Goal: Task Accomplishment & Management: Use online tool/utility

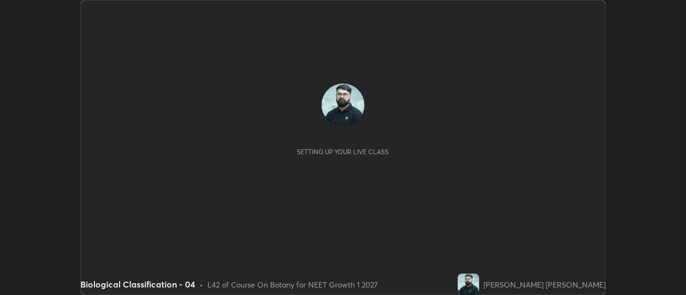
scroll to position [295, 685]
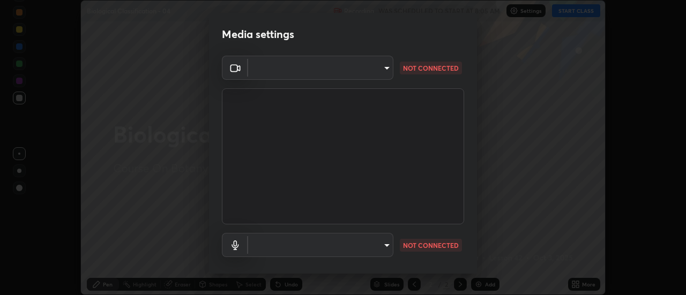
type input "985e4b1f72fc3b9494b48cef3b79fe3b682f9ae0bb15c20acfe574fe2aaad349"
type input "265cf534b138bf87f319f365071951407b00c29418ffc0cf12ee2ca8a10caa95"
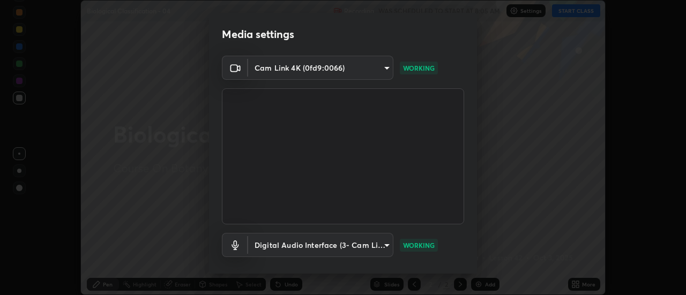
scroll to position [56, 0]
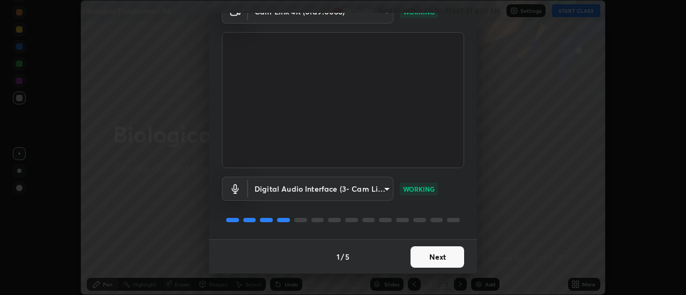
click at [424, 253] on button "Next" at bounding box center [437, 256] width 54 height 21
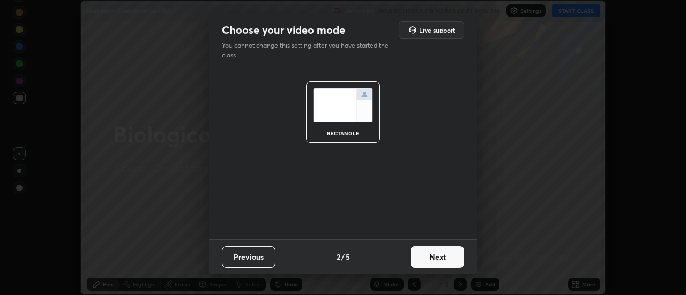
click at [425, 259] on button "Next" at bounding box center [437, 256] width 54 height 21
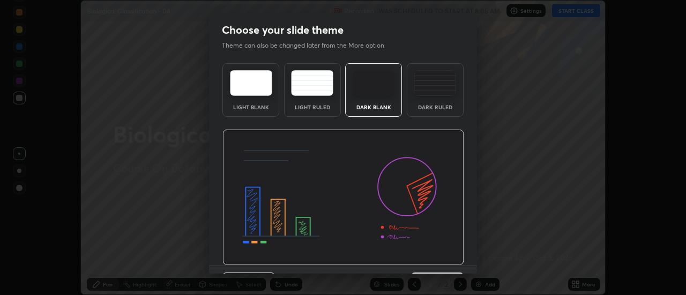
click at [427, 260] on img at bounding box center [343, 198] width 242 height 136
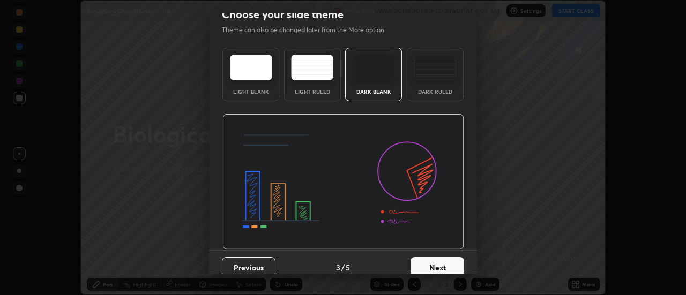
scroll to position [16, 0]
click at [431, 263] on button "Next" at bounding box center [437, 267] width 54 height 21
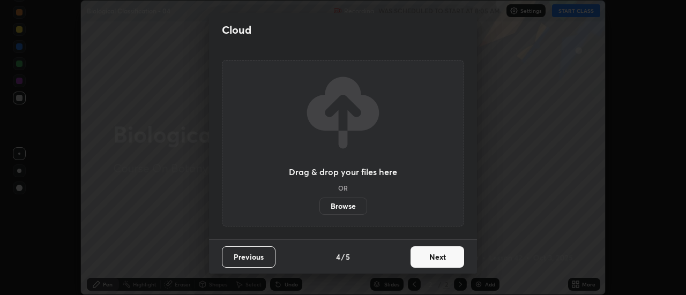
scroll to position [0, 0]
click at [432, 264] on button "Next" at bounding box center [437, 256] width 54 height 21
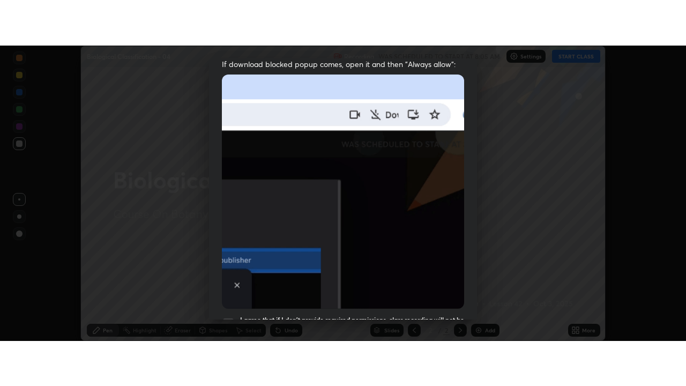
scroll to position [275, 0]
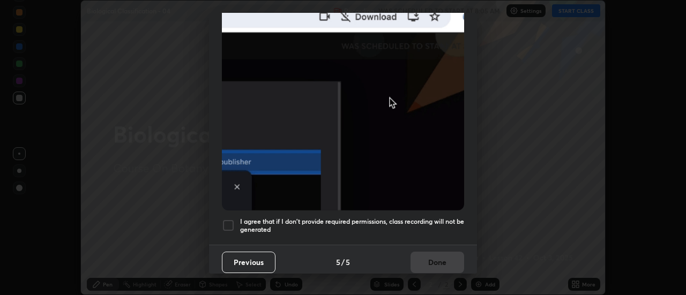
click at [427, 217] on h5 "I agree that if I don't provide required permissions, class recording will not …" at bounding box center [352, 225] width 224 height 17
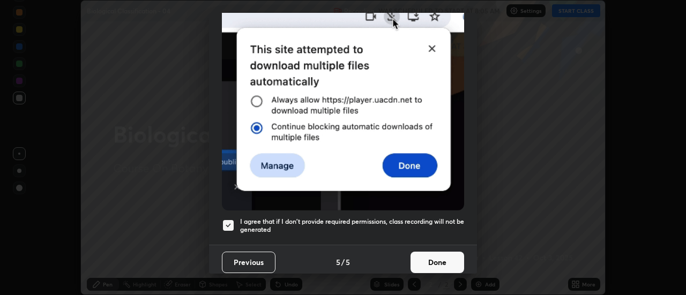
click at [430, 261] on button "Done" at bounding box center [437, 262] width 54 height 21
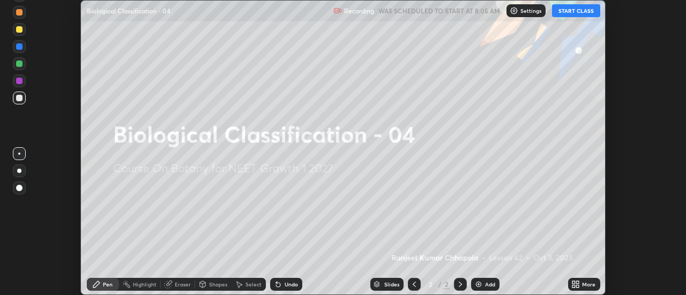
click at [574, 281] on icon at bounding box center [575, 284] width 9 height 9
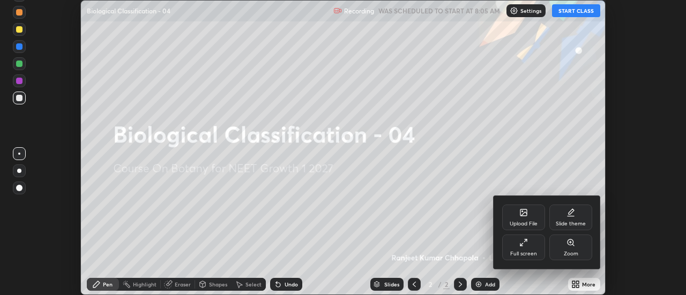
click at [525, 244] on icon at bounding box center [523, 242] width 9 height 9
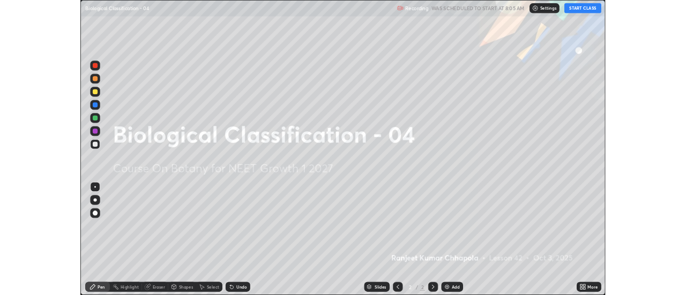
scroll to position [386, 686]
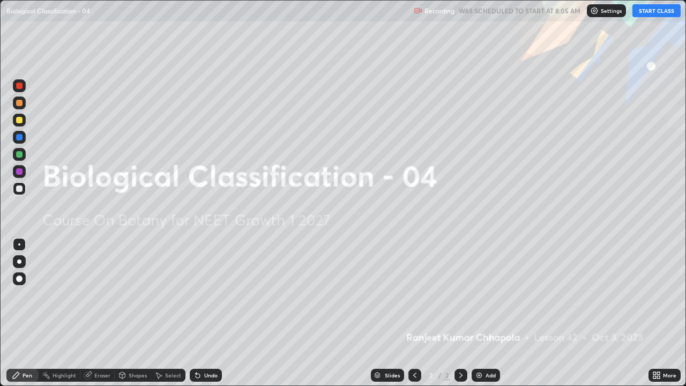
click at [655, 295] on icon at bounding box center [654, 373] width 3 height 3
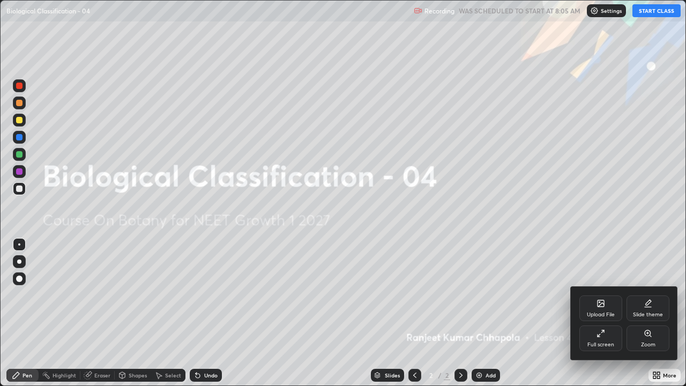
click at [599, 295] on icon at bounding box center [600, 333] width 9 height 9
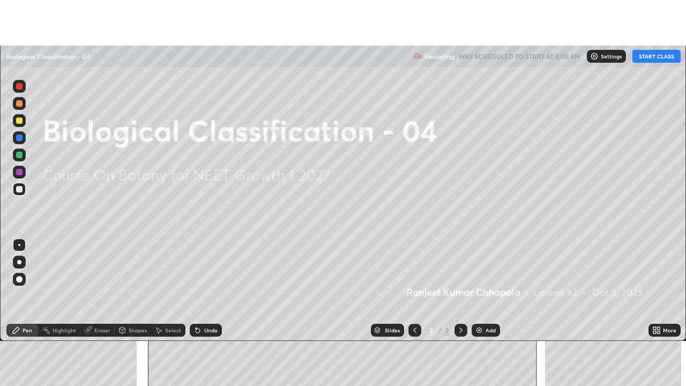
scroll to position [53276, 52886]
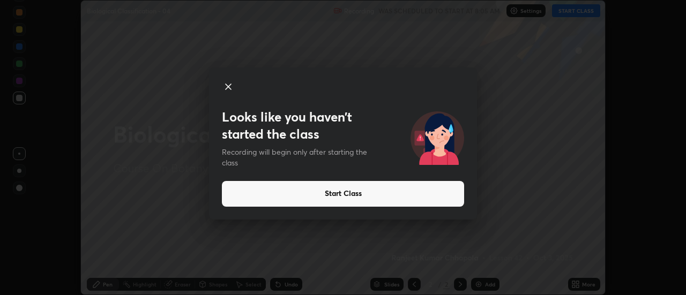
click at [364, 200] on button "Start Class" at bounding box center [343, 194] width 242 height 26
click at [346, 198] on button "Start Class" at bounding box center [343, 194] width 242 height 26
click at [332, 197] on button "Start Class" at bounding box center [343, 194] width 242 height 26
click at [319, 198] on button "Start Class" at bounding box center [343, 194] width 242 height 26
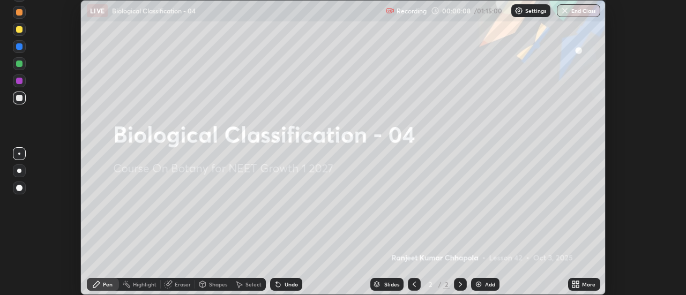
click at [577, 286] on icon at bounding box center [577, 286] width 3 height 3
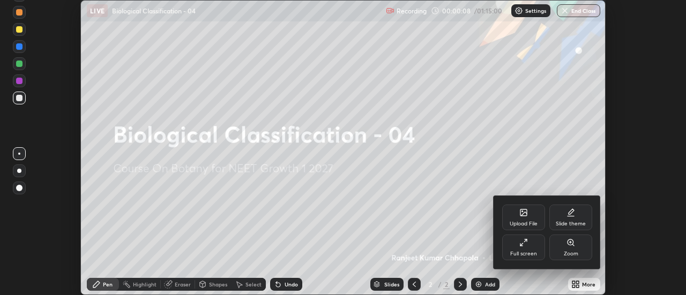
click at [531, 250] on div "Full screen" at bounding box center [523, 248] width 43 height 26
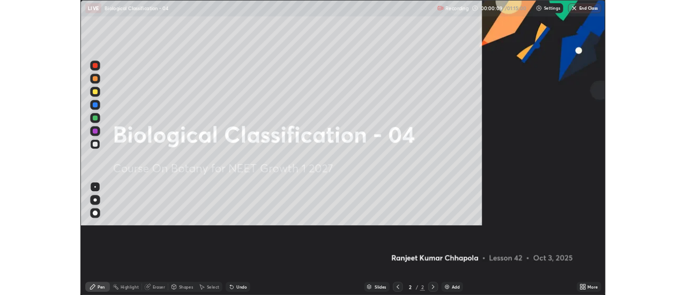
scroll to position [386, 686]
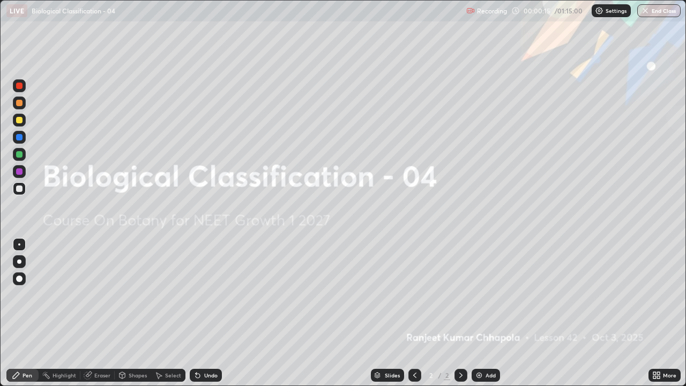
click at [656, 295] on icon at bounding box center [654, 377] width 3 height 3
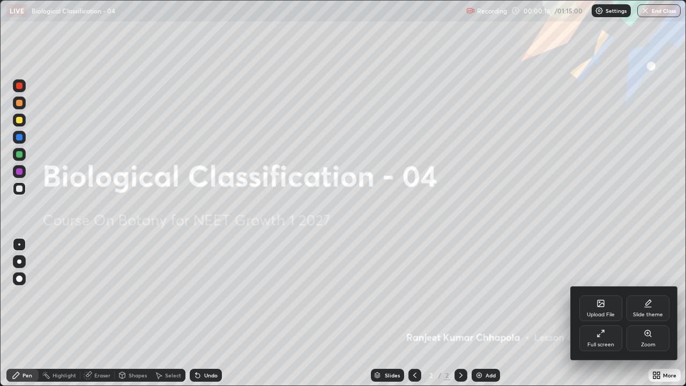
click at [535, 295] on div at bounding box center [343, 193] width 686 height 386
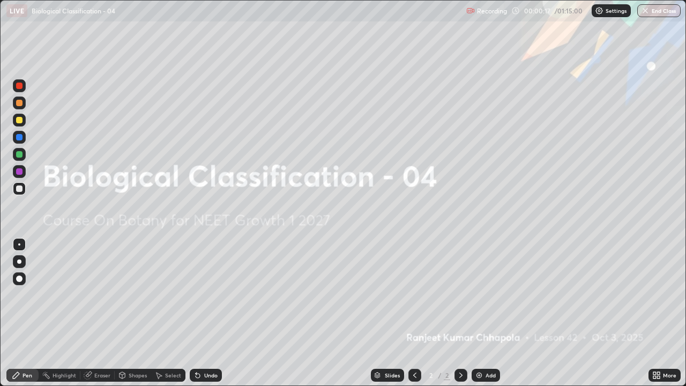
click at [654, 295] on icon at bounding box center [654, 373] width 3 height 3
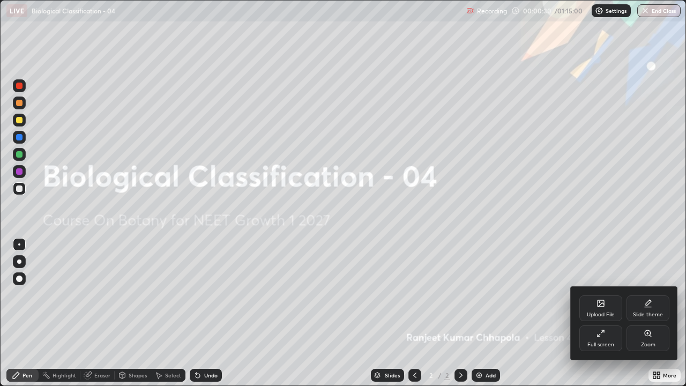
click at [606, 295] on div "Upload File" at bounding box center [600, 308] width 43 height 26
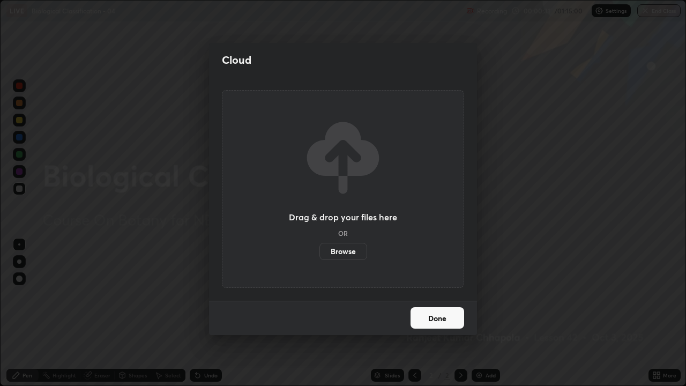
click at [358, 252] on label "Browse" at bounding box center [343, 251] width 48 height 17
click at [319, 252] on input "Browse" at bounding box center [319, 251] width 0 height 17
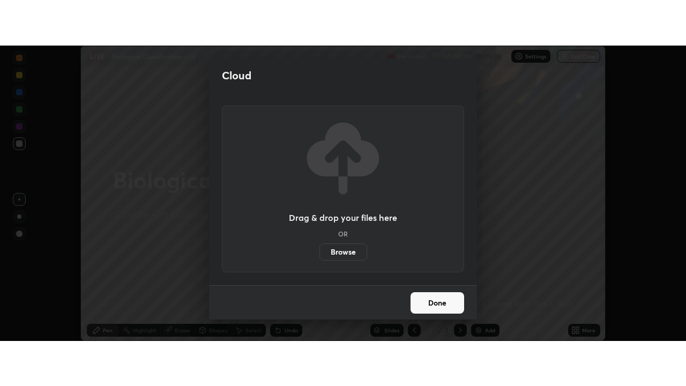
scroll to position [53276, 52886]
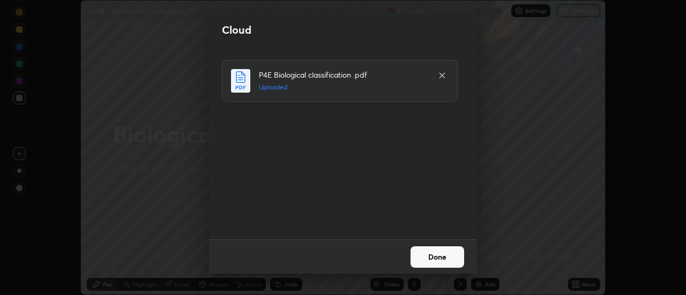
click at [435, 260] on button "Done" at bounding box center [437, 256] width 54 height 21
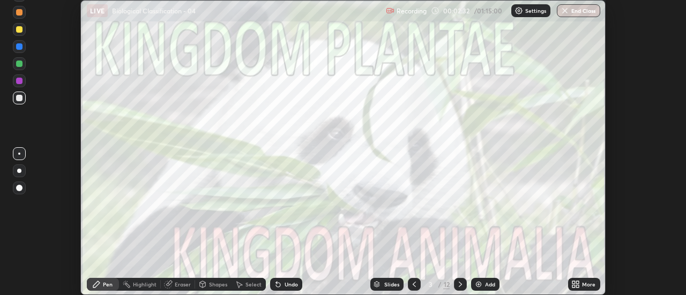
click at [577, 285] on icon at bounding box center [577, 286] width 3 height 3
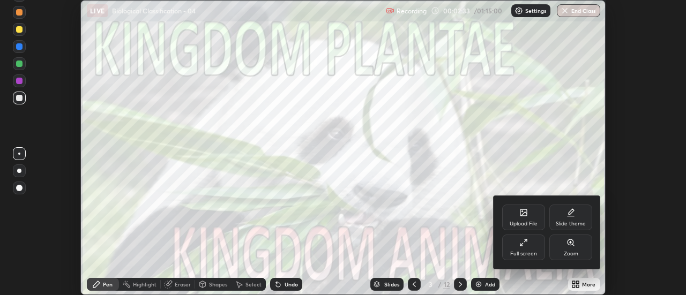
click at [522, 251] on div "Full screen" at bounding box center [523, 253] width 27 height 5
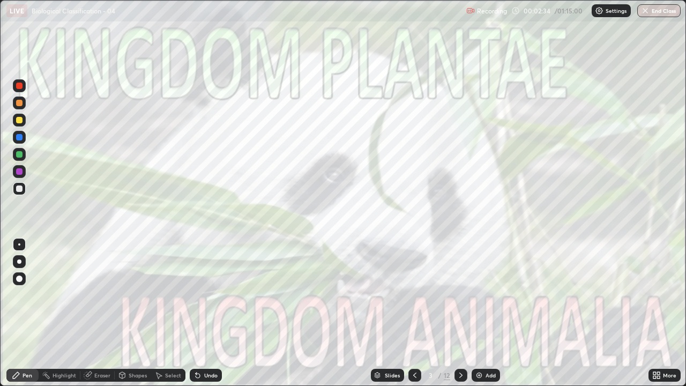
click at [413, 295] on icon at bounding box center [414, 374] width 3 height 5
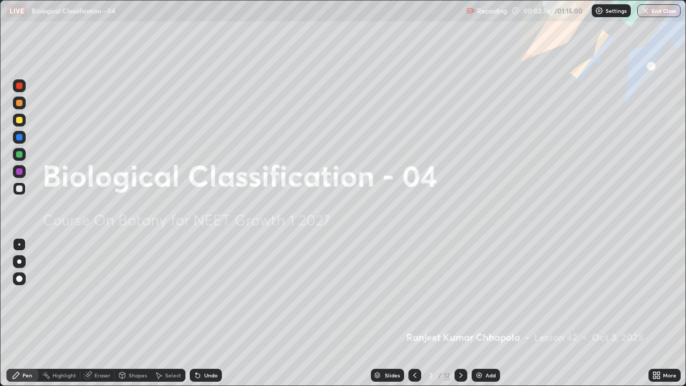
click at [663, 295] on div "More" at bounding box center [669, 374] width 13 height 5
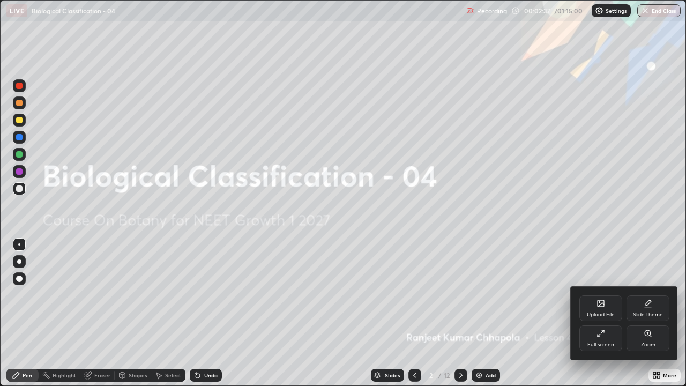
click at [598, 295] on div "Upload File" at bounding box center [600, 308] width 43 height 26
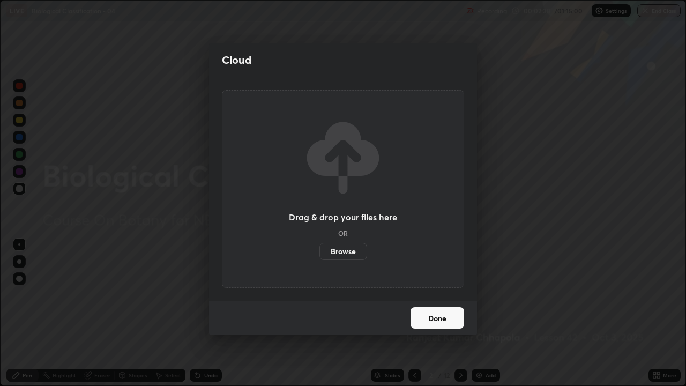
click at [349, 252] on label "Browse" at bounding box center [343, 251] width 48 height 17
click at [319, 252] on input "Browse" at bounding box center [319, 251] width 0 height 17
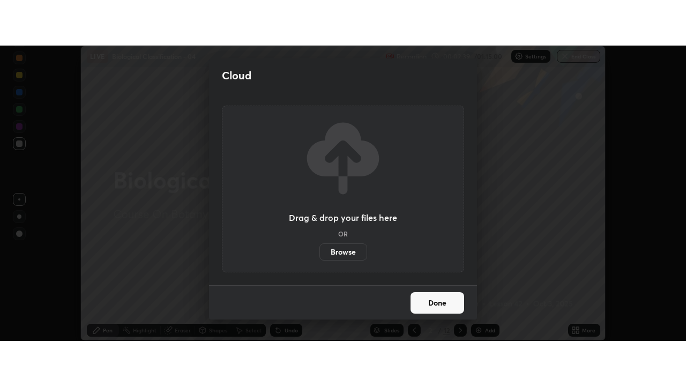
scroll to position [53276, 52886]
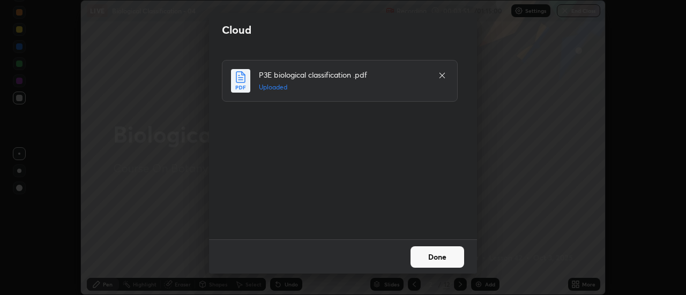
click at [430, 257] on button "Done" at bounding box center [437, 256] width 54 height 21
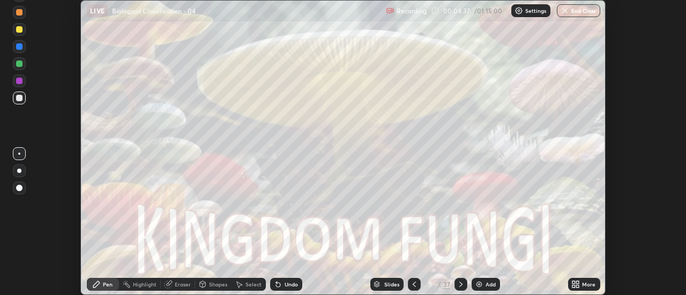
click at [574, 286] on icon at bounding box center [573, 286] width 3 height 3
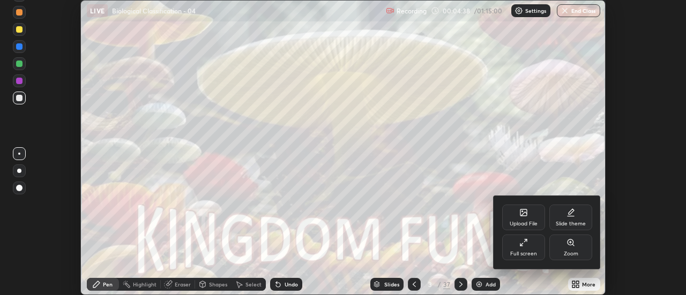
click at [534, 252] on div "Full screen" at bounding box center [523, 253] width 27 height 5
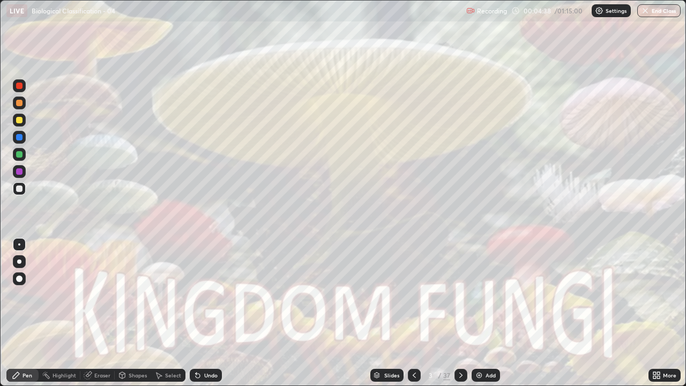
scroll to position [386, 686]
click at [389, 295] on div "Slides" at bounding box center [386, 375] width 33 height 13
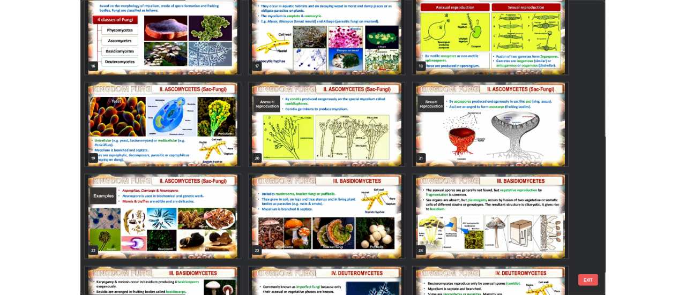
scroll to position [622, 0]
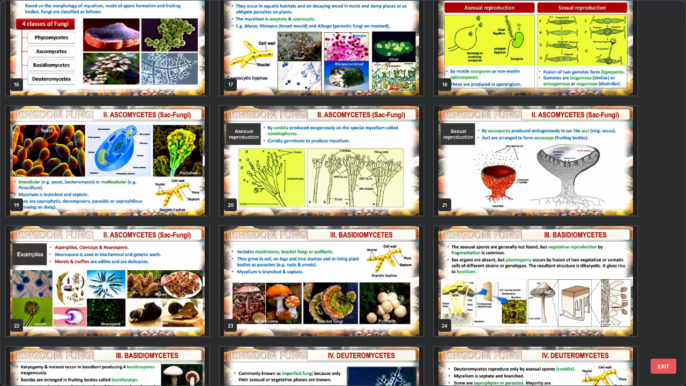
click at [359, 286] on img "grid" at bounding box center [321, 281] width 203 height 110
click at [355, 284] on img "grid" at bounding box center [321, 281] width 203 height 110
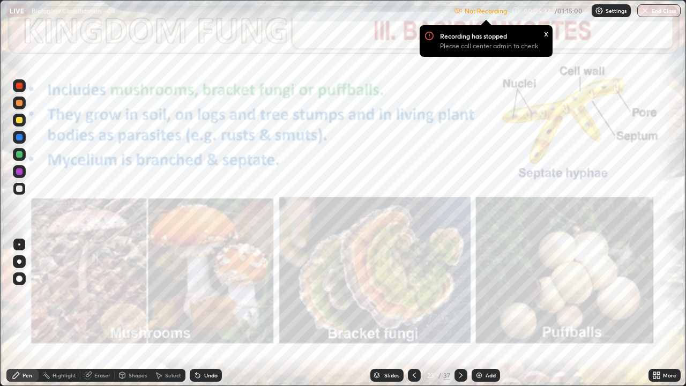
click at [544, 33] on div "x" at bounding box center [546, 32] width 4 height 11
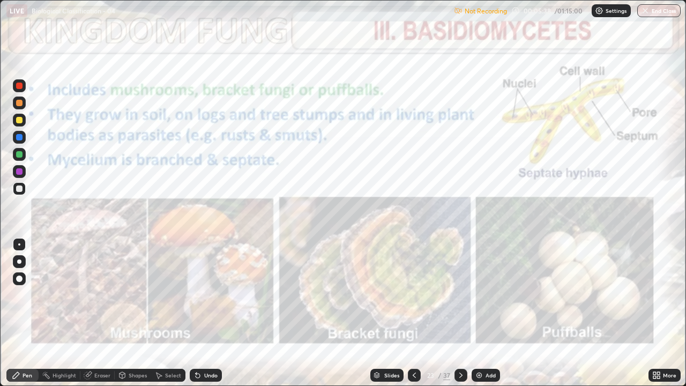
click at [610, 10] on p "Settings" at bounding box center [615, 10] width 21 height 5
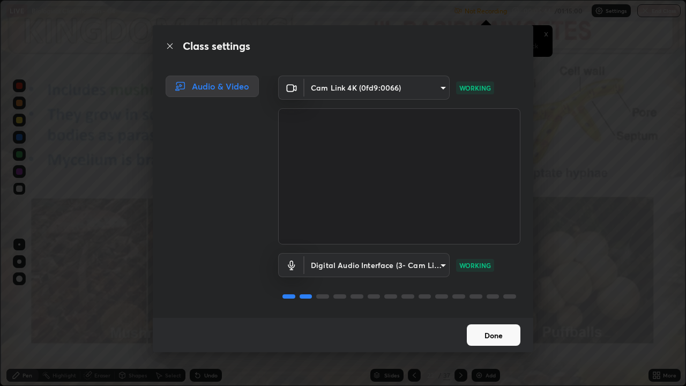
click at [470, 295] on button "Done" at bounding box center [494, 334] width 54 height 21
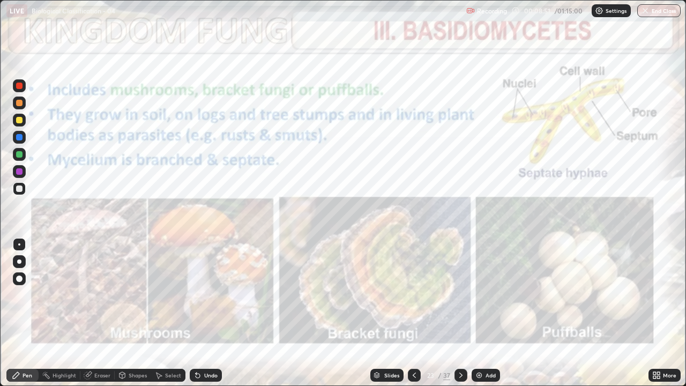
click at [59, 295] on div "Highlight" at bounding box center [64, 374] width 24 height 5
click at [21, 81] on div at bounding box center [19, 85] width 13 height 13
click at [24, 295] on div "Pen" at bounding box center [27, 374] width 10 height 5
click at [18, 275] on div at bounding box center [19, 278] width 6 height 6
click at [204, 295] on div "Undo" at bounding box center [210, 374] width 13 height 5
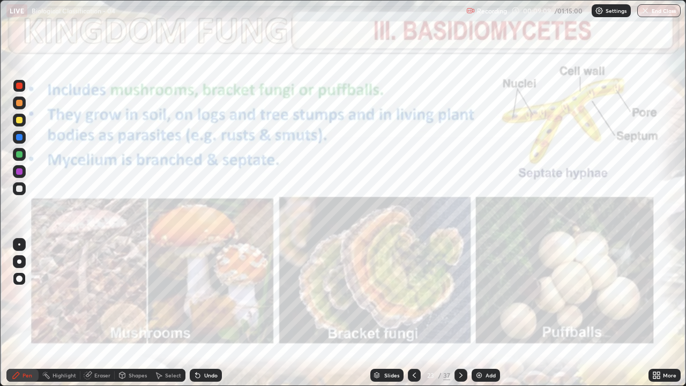
click at [207, 295] on div "Undo" at bounding box center [210, 374] width 13 height 5
click at [52, 295] on div "Highlight" at bounding box center [64, 374] width 24 height 5
click at [196, 295] on icon at bounding box center [198, 375] width 4 height 4
click at [20, 295] on icon at bounding box center [16, 375] width 9 height 9
click at [18, 117] on div at bounding box center [19, 120] width 6 height 6
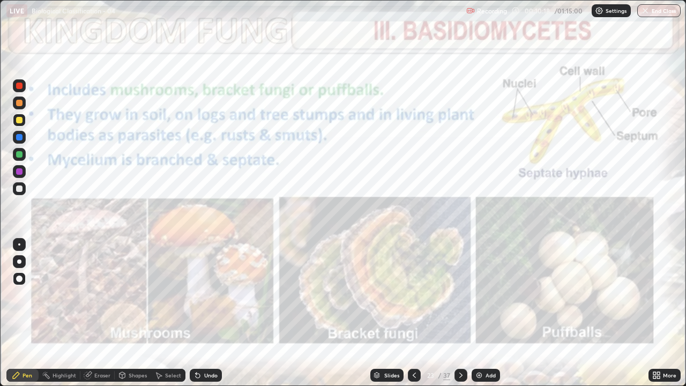
click at [207, 295] on div "Undo" at bounding box center [206, 375] width 32 height 13
click at [21, 81] on div at bounding box center [19, 85] width 13 height 13
click at [488, 295] on div "Add" at bounding box center [490, 374] width 10 height 5
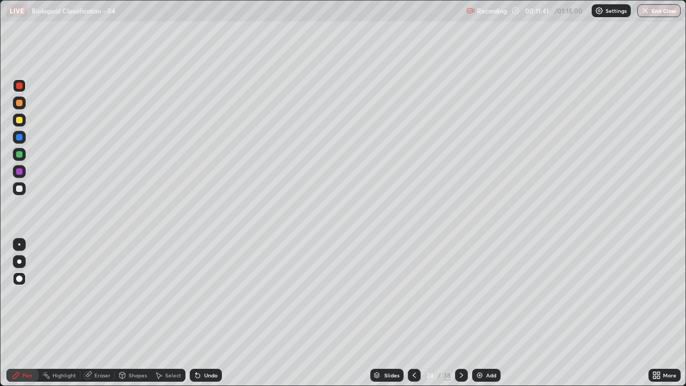
click at [206, 295] on div "Undo" at bounding box center [210, 374] width 13 height 5
click at [20, 262] on div at bounding box center [19, 261] width 4 height 4
click at [19, 155] on div at bounding box center [19, 154] width 6 height 6
click at [199, 295] on icon at bounding box center [197, 375] width 9 height 9
click at [199, 295] on div "Undo" at bounding box center [206, 375] width 32 height 13
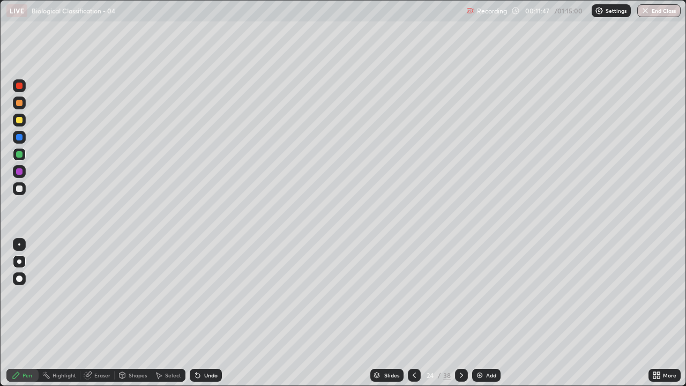
click at [196, 295] on icon at bounding box center [198, 375] width 4 height 4
click at [23, 103] on div at bounding box center [19, 102] width 13 height 13
click at [20, 154] on div at bounding box center [19, 154] width 6 height 6
click at [19, 189] on div at bounding box center [19, 188] width 6 height 6
click at [413, 295] on icon at bounding box center [414, 375] width 9 height 9
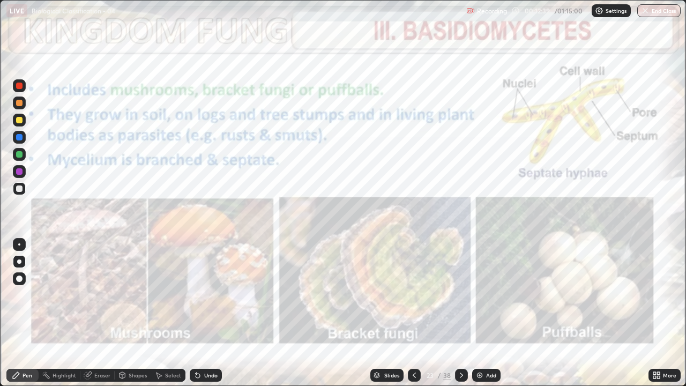
click at [174, 295] on div "Select" at bounding box center [168, 375] width 34 height 13
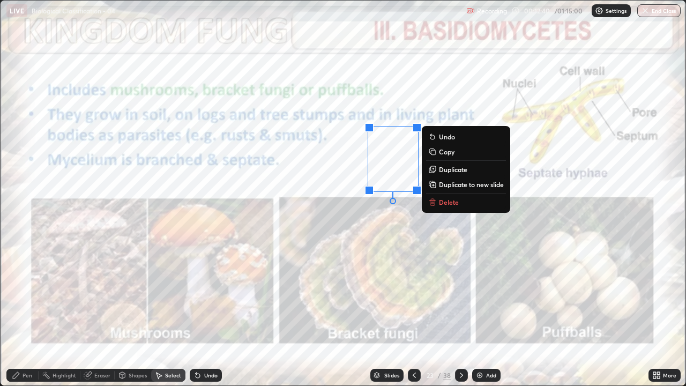
click at [449, 198] on p "Delete" at bounding box center [449, 202] width 20 height 9
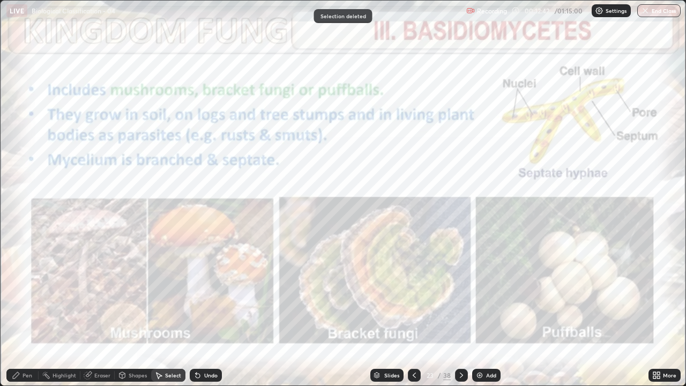
click at [211, 295] on div "Undo" at bounding box center [206, 375] width 32 height 13
click at [206, 295] on div "Undo" at bounding box center [206, 375] width 32 height 13
click at [207, 295] on div "Undo" at bounding box center [206, 375] width 32 height 13
click at [209, 295] on div "Undo" at bounding box center [206, 375] width 32 height 13
click at [211, 295] on div "Undo" at bounding box center [206, 375] width 32 height 13
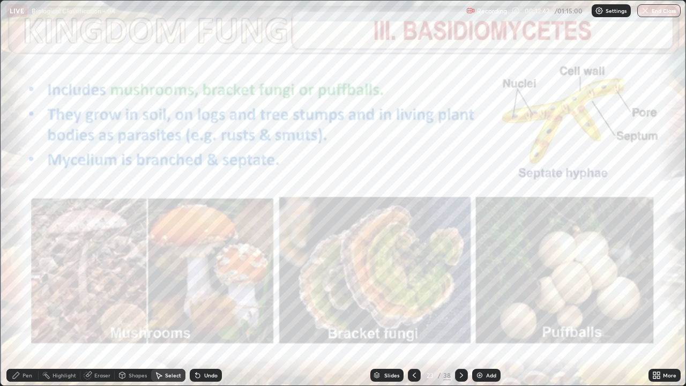
click at [211, 295] on div "Undo" at bounding box center [206, 375] width 32 height 13
click at [209, 295] on div "Undo" at bounding box center [206, 375] width 32 height 13
click at [211, 295] on div "Undo" at bounding box center [206, 375] width 32 height 13
click at [212, 295] on div "Undo" at bounding box center [206, 375] width 32 height 13
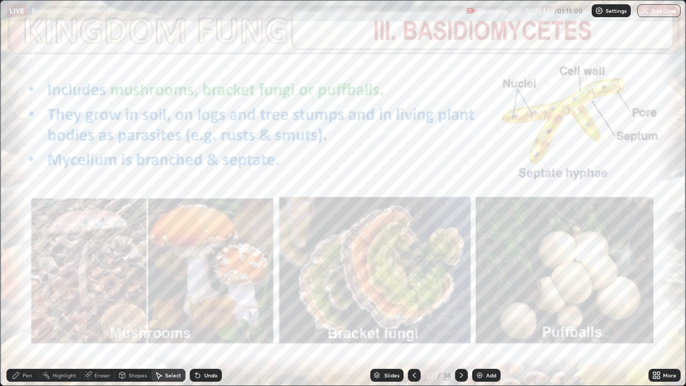
click at [210, 295] on div "Undo" at bounding box center [206, 375] width 32 height 13
click at [209, 295] on div "Undo" at bounding box center [206, 375] width 32 height 13
click at [20, 295] on icon at bounding box center [16, 375] width 9 height 9
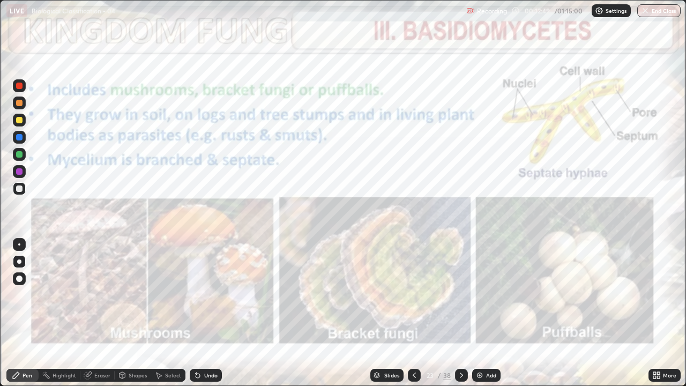
click at [17, 173] on div at bounding box center [19, 171] width 6 height 6
click at [460, 295] on icon at bounding box center [461, 374] width 3 height 5
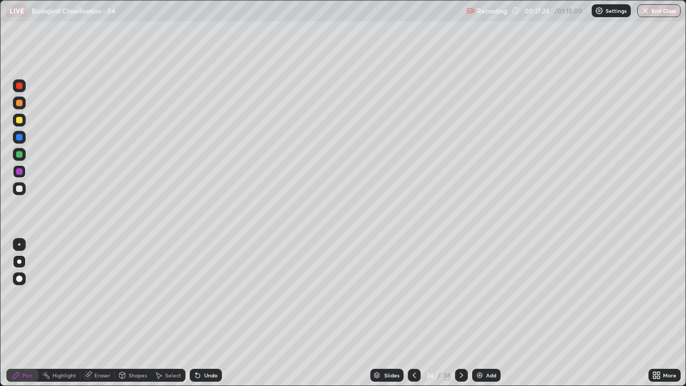
click at [459, 295] on icon at bounding box center [461, 375] width 9 height 9
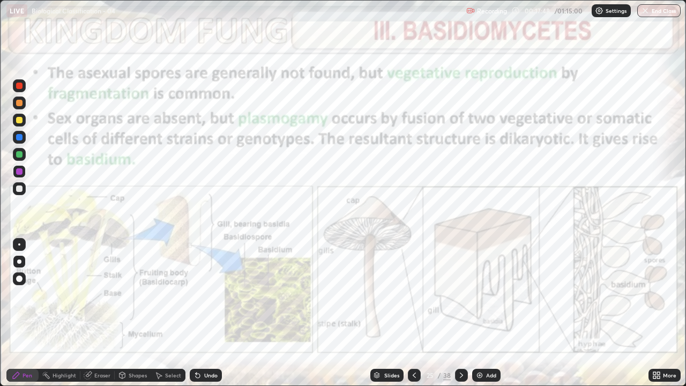
click at [65, 295] on div "Highlight" at bounding box center [64, 374] width 24 height 5
click at [17, 295] on icon at bounding box center [16, 375] width 6 height 6
click at [463, 295] on icon at bounding box center [461, 375] width 9 height 9
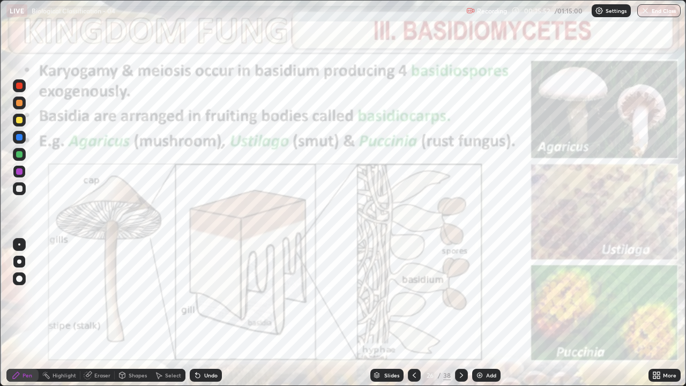
click at [55, 295] on div "Highlight" at bounding box center [64, 374] width 24 height 5
click at [460, 295] on div at bounding box center [461, 375] width 13 height 13
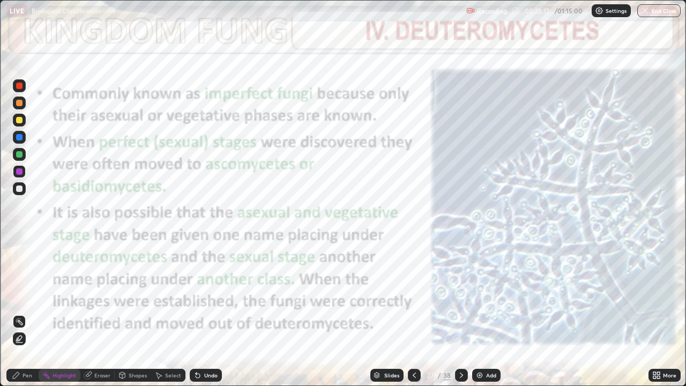
click at [27, 295] on div "Pen" at bounding box center [27, 374] width 10 height 5
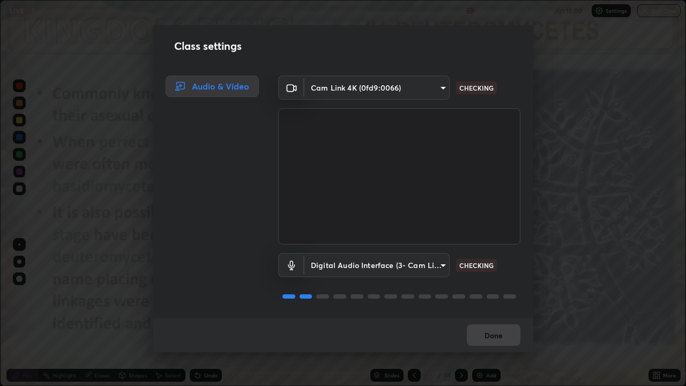
click at [490, 295] on div "Done" at bounding box center [343, 335] width 380 height 34
click at [482, 295] on div "Done" at bounding box center [343, 335] width 380 height 34
click at [485, 295] on div "Done" at bounding box center [343, 335] width 380 height 34
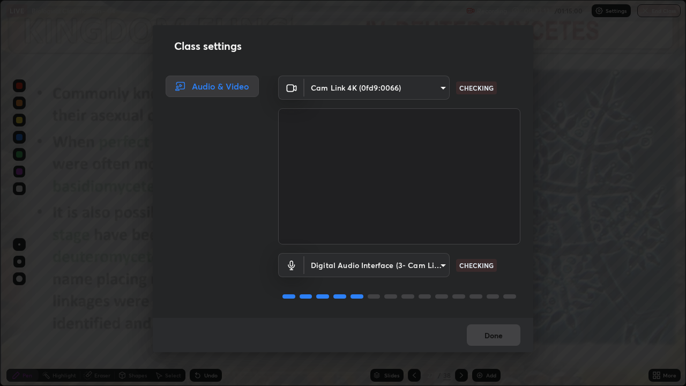
click at [485, 295] on div "Done" at bounding box center [343, 335] width 380 height 34
click at [488, 295] on div "Done" at bounding box center [343, 335] width 380 height 34
click at [485, 295] on div "Done" at bounding box center [343, 335] width 380 height 34
click at [484, 295] on div "Done" at bounding box center [343, 335] width 380 height 34
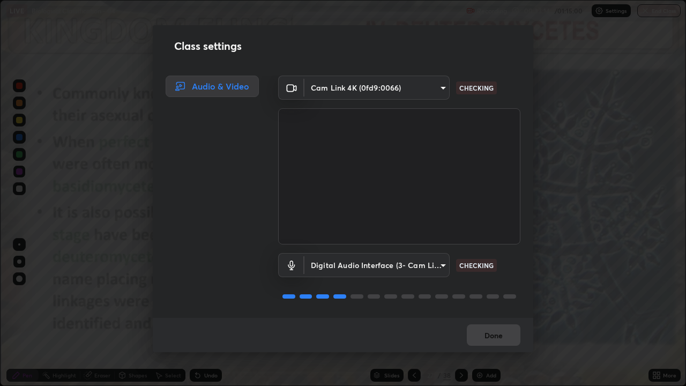
click at [483, 295] on div "Done" at bounding box center [343, 335] width 380 height 34
click at [483, 295] on button "Done" at bounding box center [494, 334] width 54 height 21
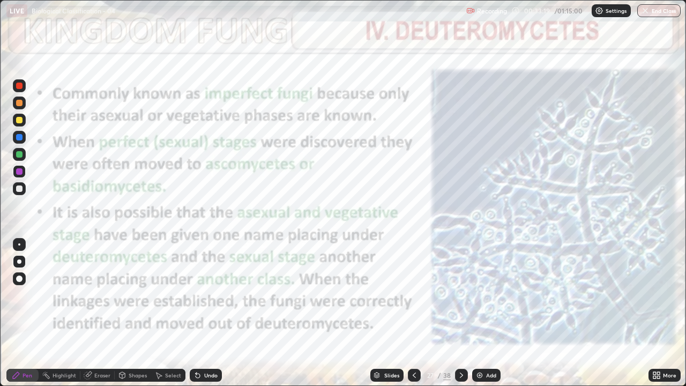
click at [459, 295] on icon at bounding box center [461, 375] width 9 height 9
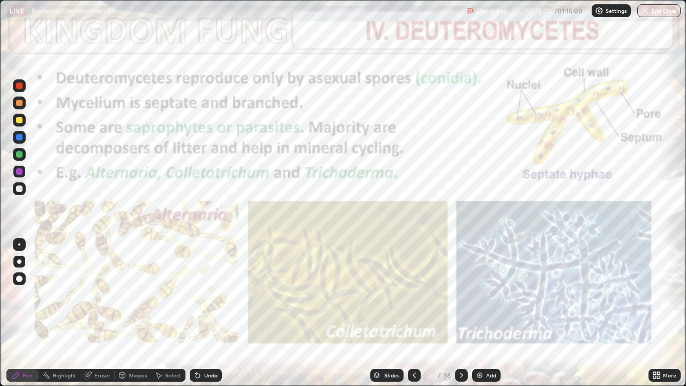
click at [460, 295] on icon at bounding box center [461, 375] width 9 height 9
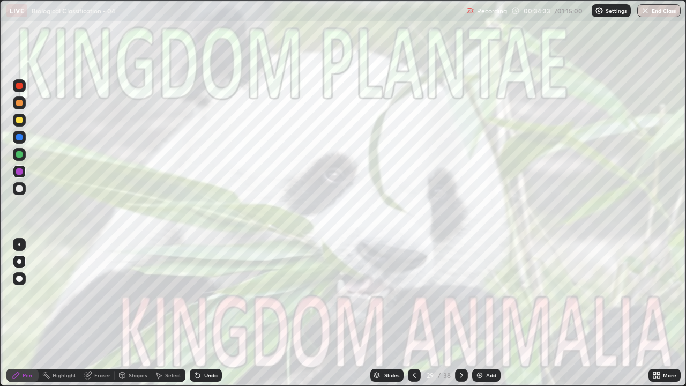
click at [412, 295] on icon at bounding box center [414, 375] width 9 height 9
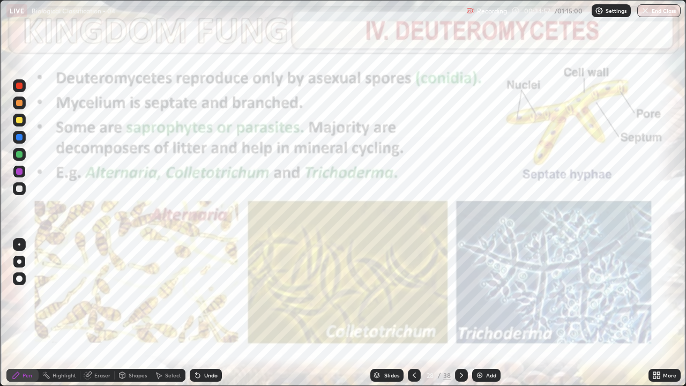
click at [415, 295] on icon at bounding box center [414, 375] width 9 height 9
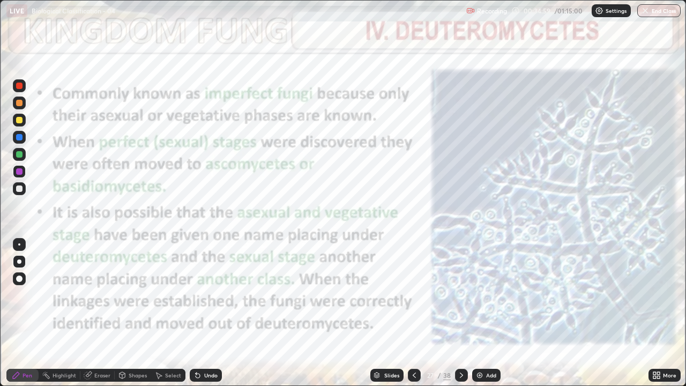
click at [461, 295] on icon at bounding box center [461, 374] width 3 height 5
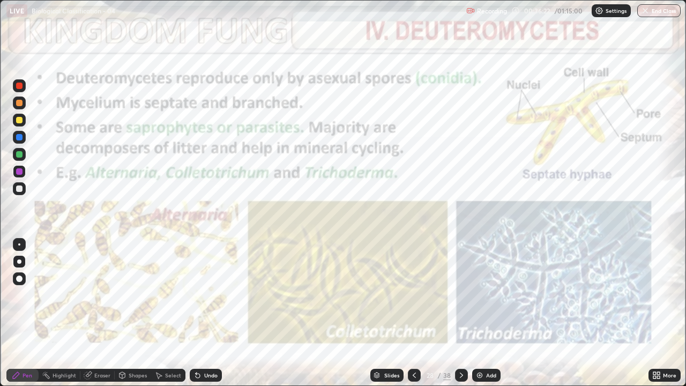
click at [165, 295] on div "Select" at bounding box center [173, 374] width 16 height 5
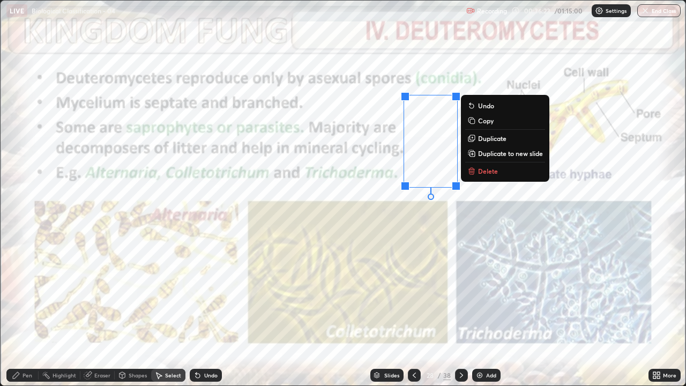
click at [485, 172] on p "Delete" at bounding box center [488, 171] width 20 height 9
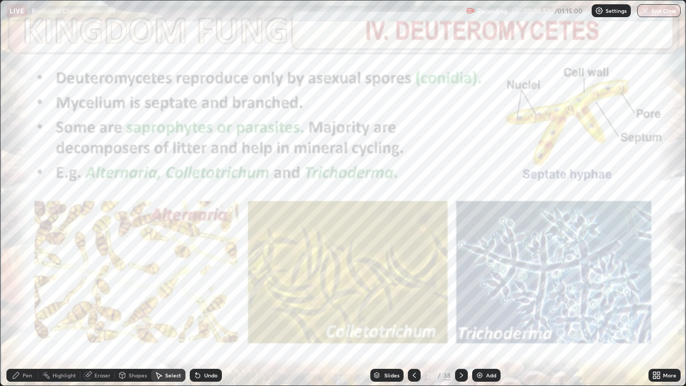
click at [24, 295] on div "Pen" at bounding box center [22, 375] width 32 height 13
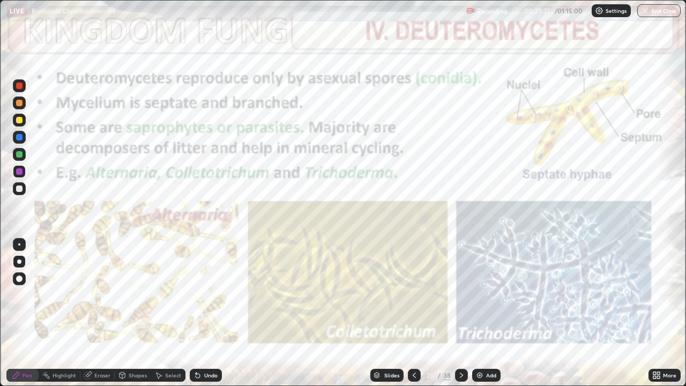
click at [461, 295] on icon at bounding box center [461, 375] width 9 height 9
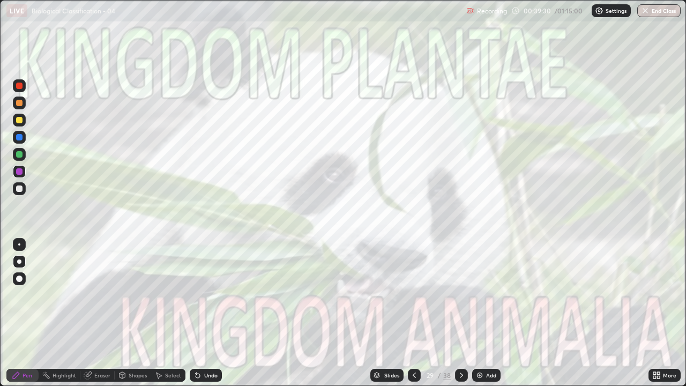
click at [413, 295] on icon at bounding box center [414, 375] width 9 height 9
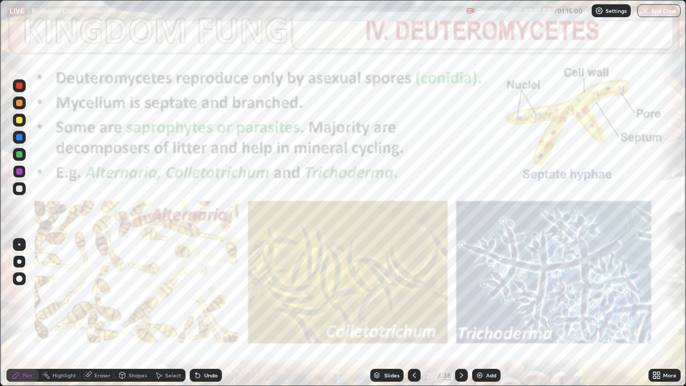
click at [459, 295] on icon at bounding box center [461, 375] width 9 height 9
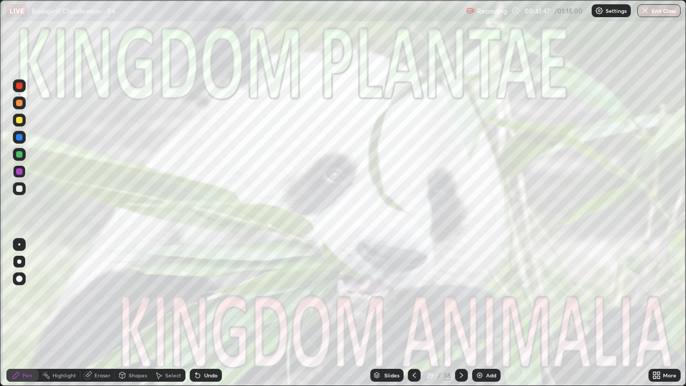
click at [460, 295] on icon at bounding box center [461, 375] width 9 height 9
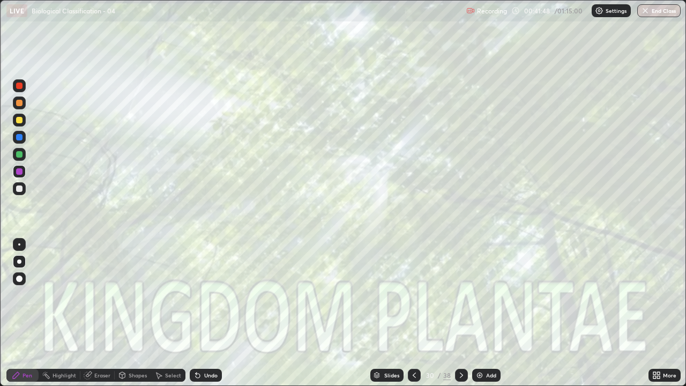
click at [413, 295] on icon at bounding box center [414, 375] width 9 height 9
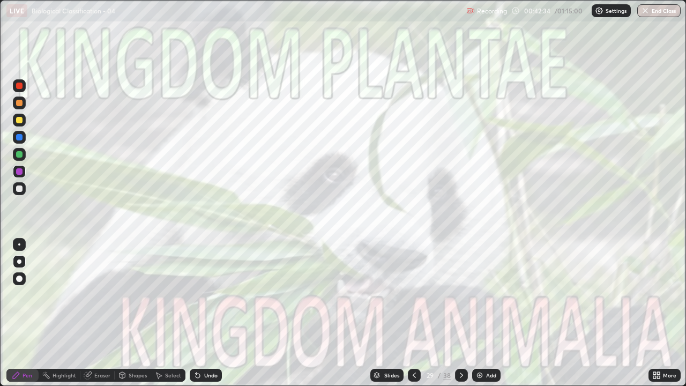
click at [460, 295] on icon at bounding box center [461, 375] width 9 height 9
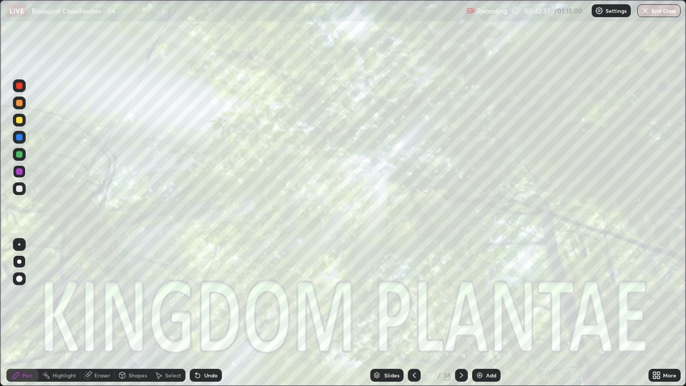
click at [460, 295] on icon at bounding box center [461, 375] width 9 height 9
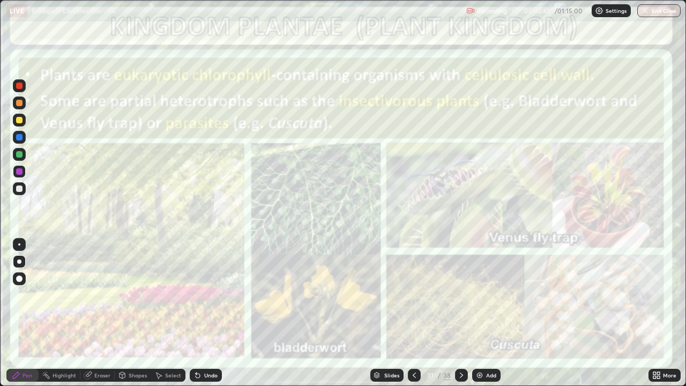
click at [64, 295] on div "Highlight" at bounding box center [64, 374] width 24 height 5
click at [205, 295] on div "Undo" at bounding box center [210, 374] width 13 height 5
click at [18, 84] on div at bounding box center [19, 85] width 6 height 6
click at [207, 295] on div "Undo" at bounding box center [210, 374] width 13 height 5
click at [13, 295] on icon at bounding box center [16, 375] width 9 height 9
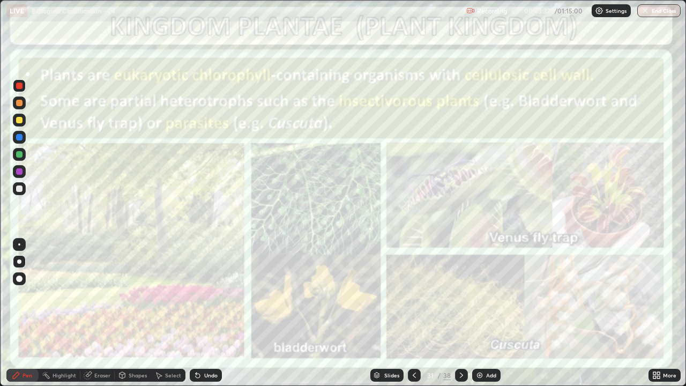
click at [204, 295] on div "Undo" at bounding box center [210, 374] width 13 height 5
click at [51, 295] on div "Highlight" at bounding box center [60, 375] width 42 height 13
click at [22, 295] on div "Pen" at bounding box center [22, 375] width 32 height 13
click at [460, 295] on icon at bounding box center [461, 375] width 9 height 9
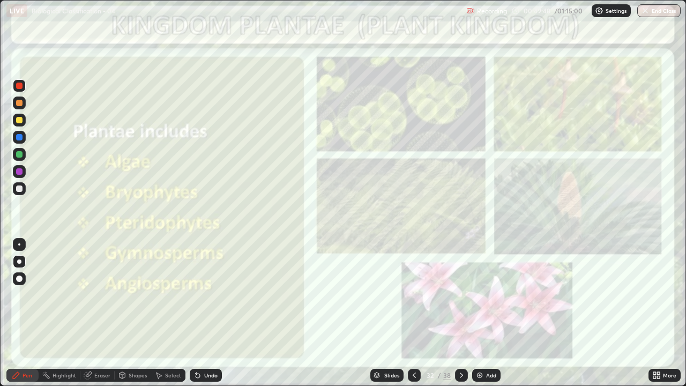
click at [460, 295] on icon at bounding box center [461, 375] width 9 height 9
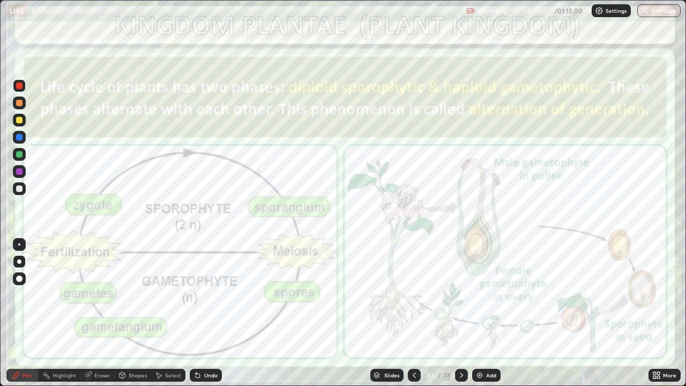
click at [64, 295] on div "Highlight" at bounding box center [64, 374] width 24 height 5
click at [20, 295] on icon at bounding box center [19, 321] width 9 height 9
click at [13, 295] on icon at bounding box center [16, 375] width 9 height 9
click at [64, 295] on div "Highlight" at bounding box center [64, 374] width 24 height 5
click at [25, 295] on div "Pen" at bounding box center [27, 374] width 10 height 5
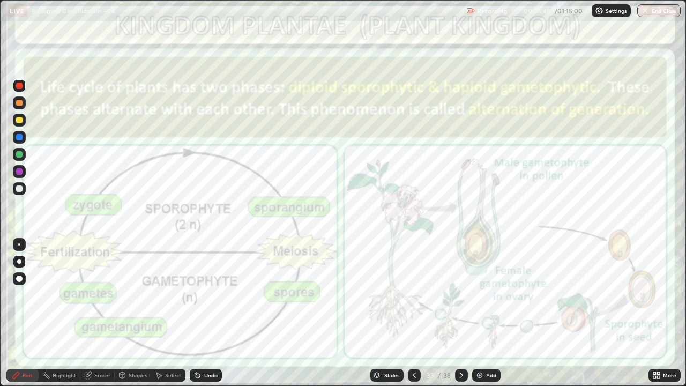
click at [460, 295] on icon at bounding box center [461, 375] width 9 height 9
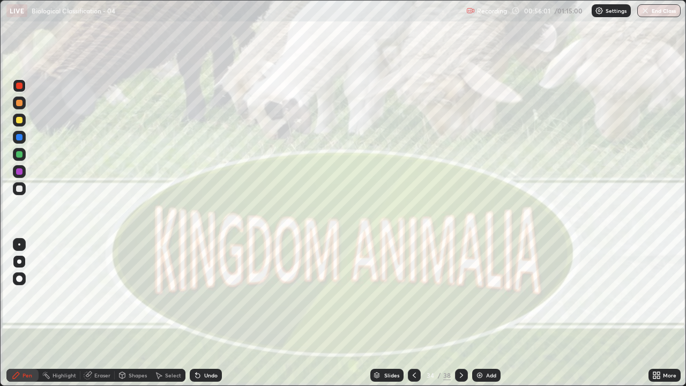
click at [460, 295] on icon at bounding box center [461, 375] width 9 height 9
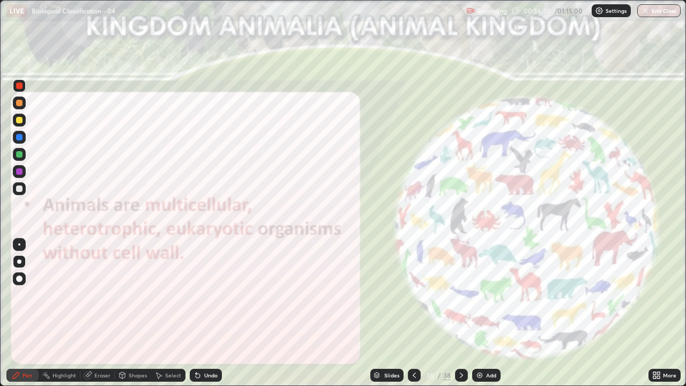
click at [64, 295] on div "Highlight" at bounding box center [64, 374] width 24 height 5
click at [17, 295] on icon at bounding box center [16, 375] width 9 height 9
click at [460, 295] on icon at bounding box center [461, 375] width 9 height 9
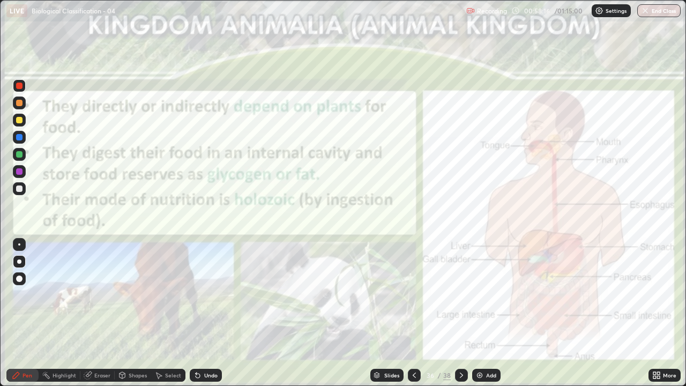
click at [464, 295] on icon at bounding box center [461, 375] width 9 height 9
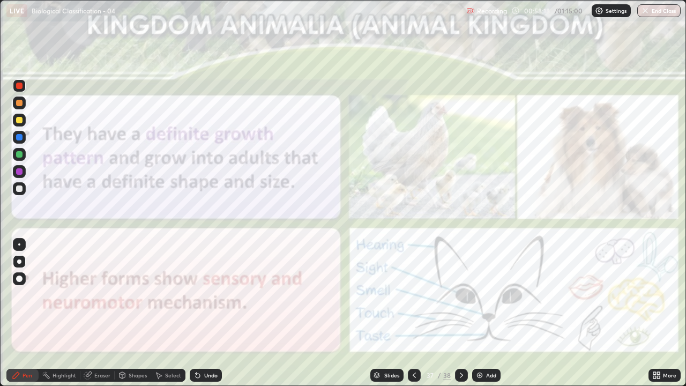
click at [413, 295] on icon at bounding box center [414, 375] width 9 height 9
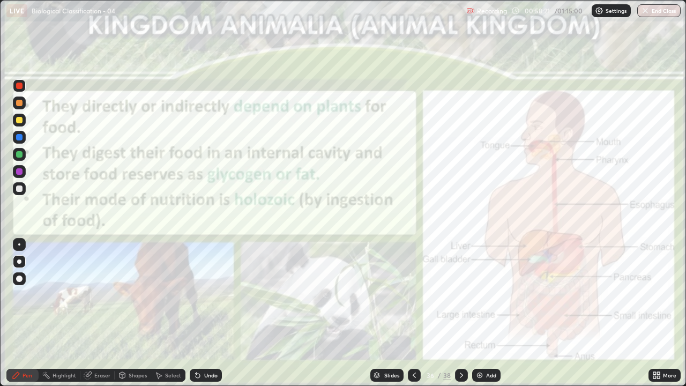
click at [461, 295] on icon at bounding box center [461, 375] width 9 height 9
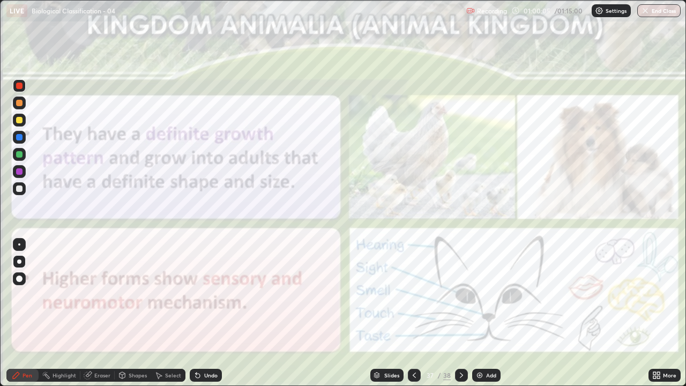
click at [206, 295] on div "Undo" at bounding box center [210, 374] width 13 height 5
click at [207, 295] on div "Undo" at bounding box center [206, 375] width 32 height 13
click at [460, 295] on icon at bounding box center [461, 375] width 9 height 9
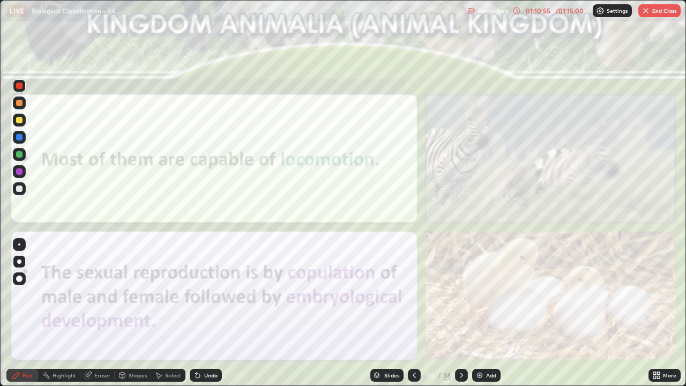
click at [651, 12] on button "End Class" at bounding box center [659, 10] width 42 height 13
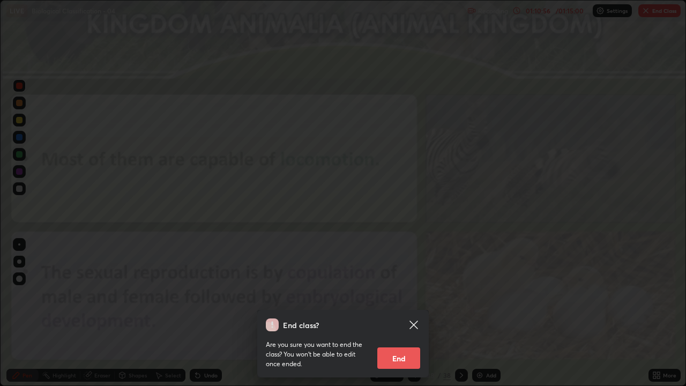
click at [403, 295] on button "End" at bounding box center [398, 357] width 43 height 21
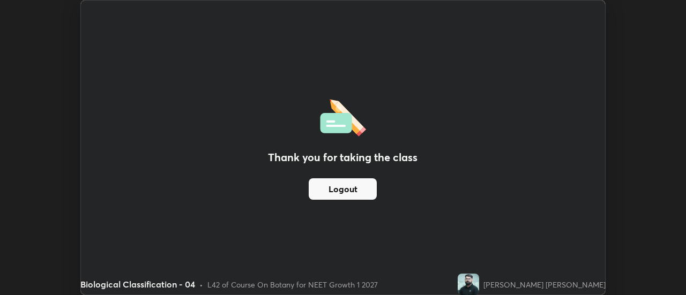
scroll to position [53276, 52886]
